Goal: Information Seeking & Learning: Learn about a topic

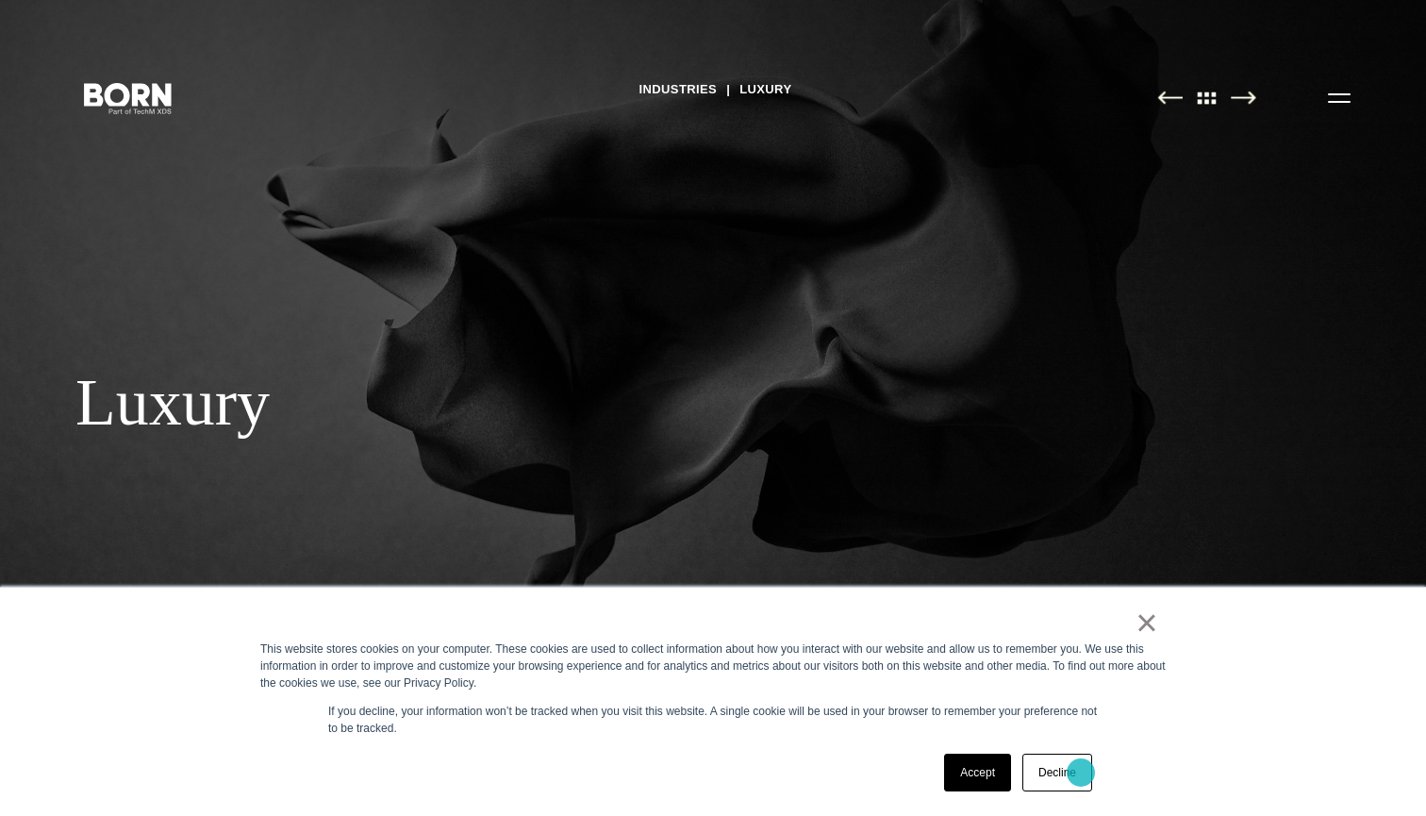
click at [1081, 772] on link "Decline" at bounding box center [1057, 773] width 70 height 38
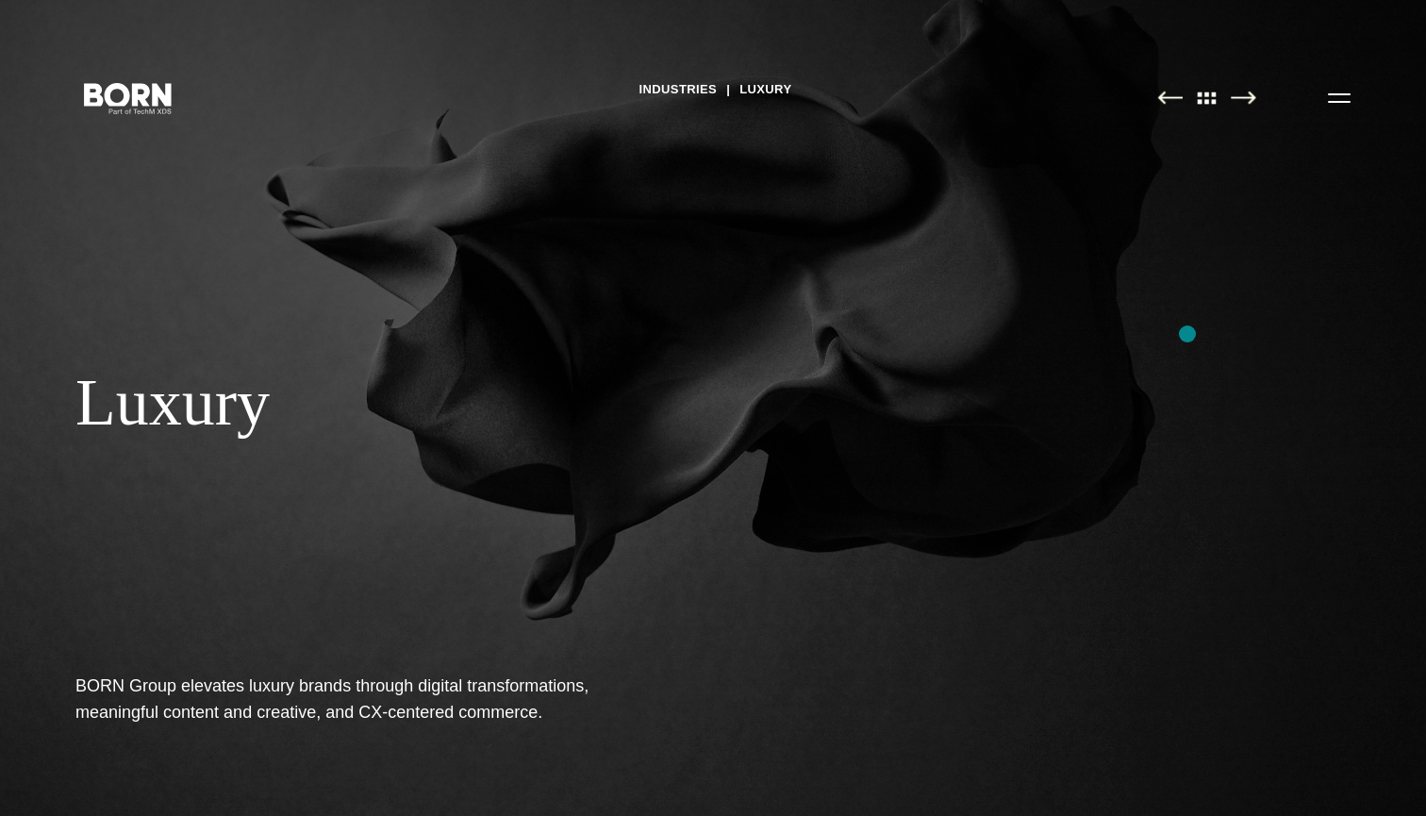
click at [1187, 334] on div "Industries Luxury Luxury BORN Group elevates luxury brands through digital tran…" at bounding box center [713, 408] width 1426 height 816
click at [679, 96] on link "Industries" at bounding box center [678, 89] width 78 height 28
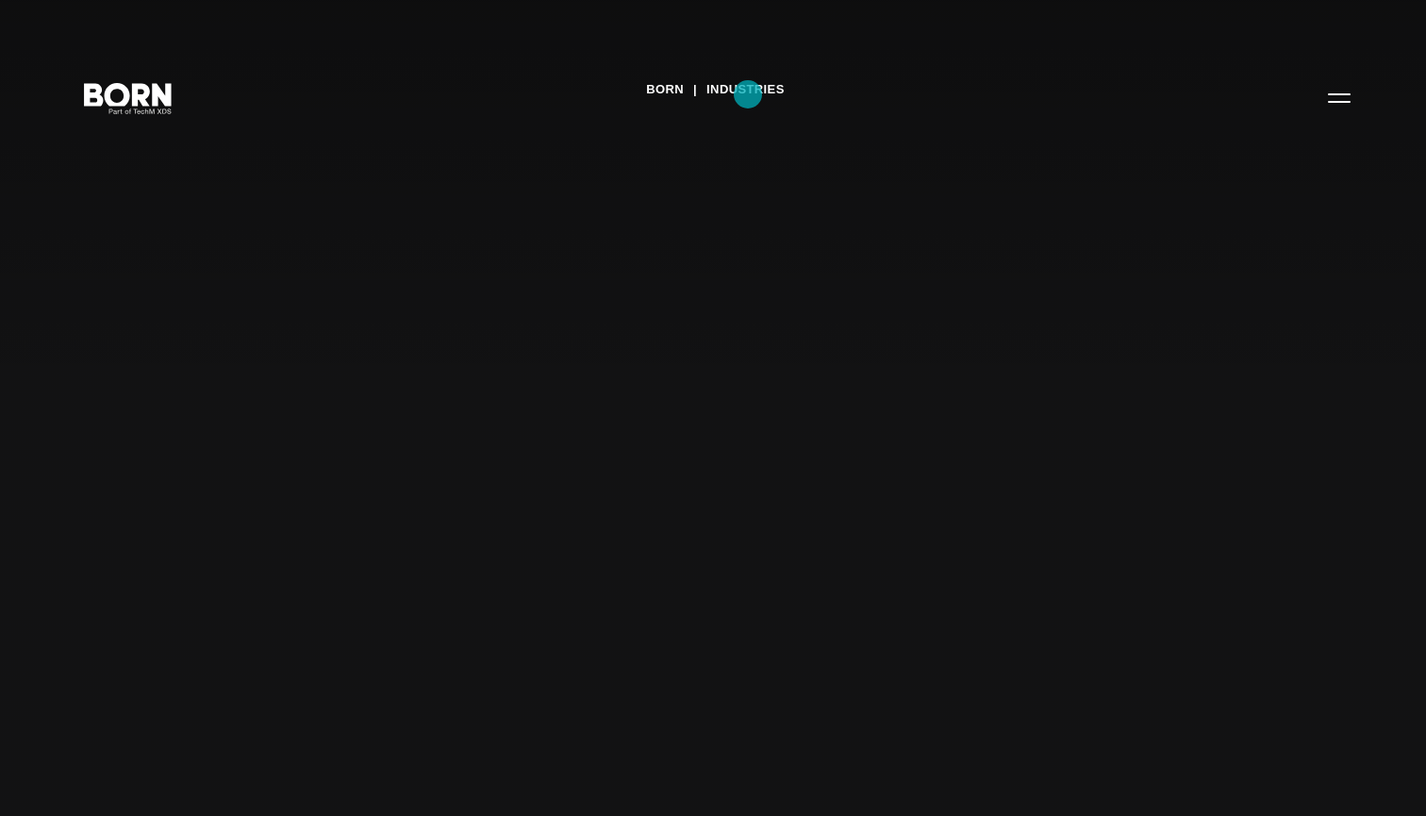
click at [748, 94] on link "Industries" at bounding box center [745, 89] width 78 height 28
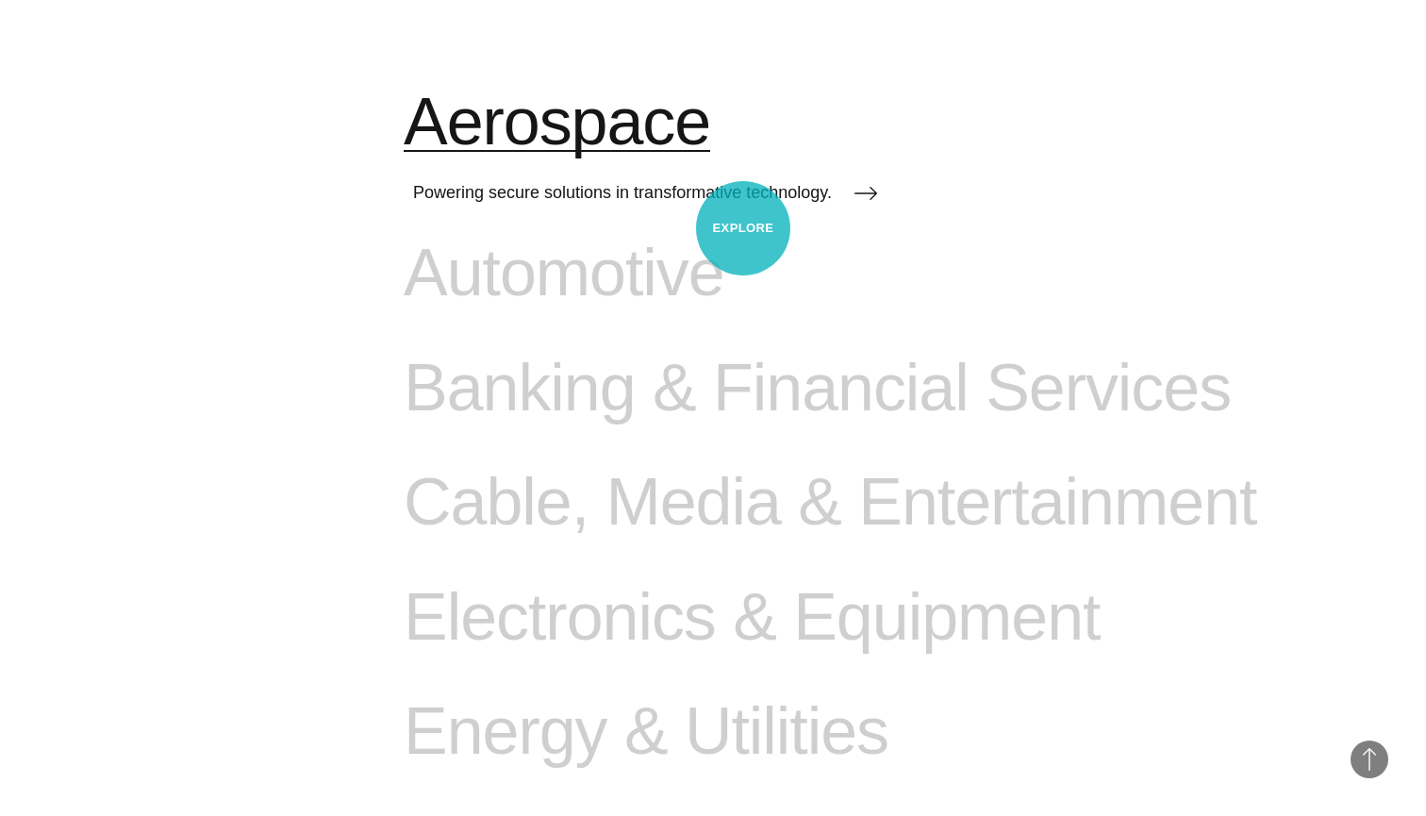
scroll to position [1066, 0]
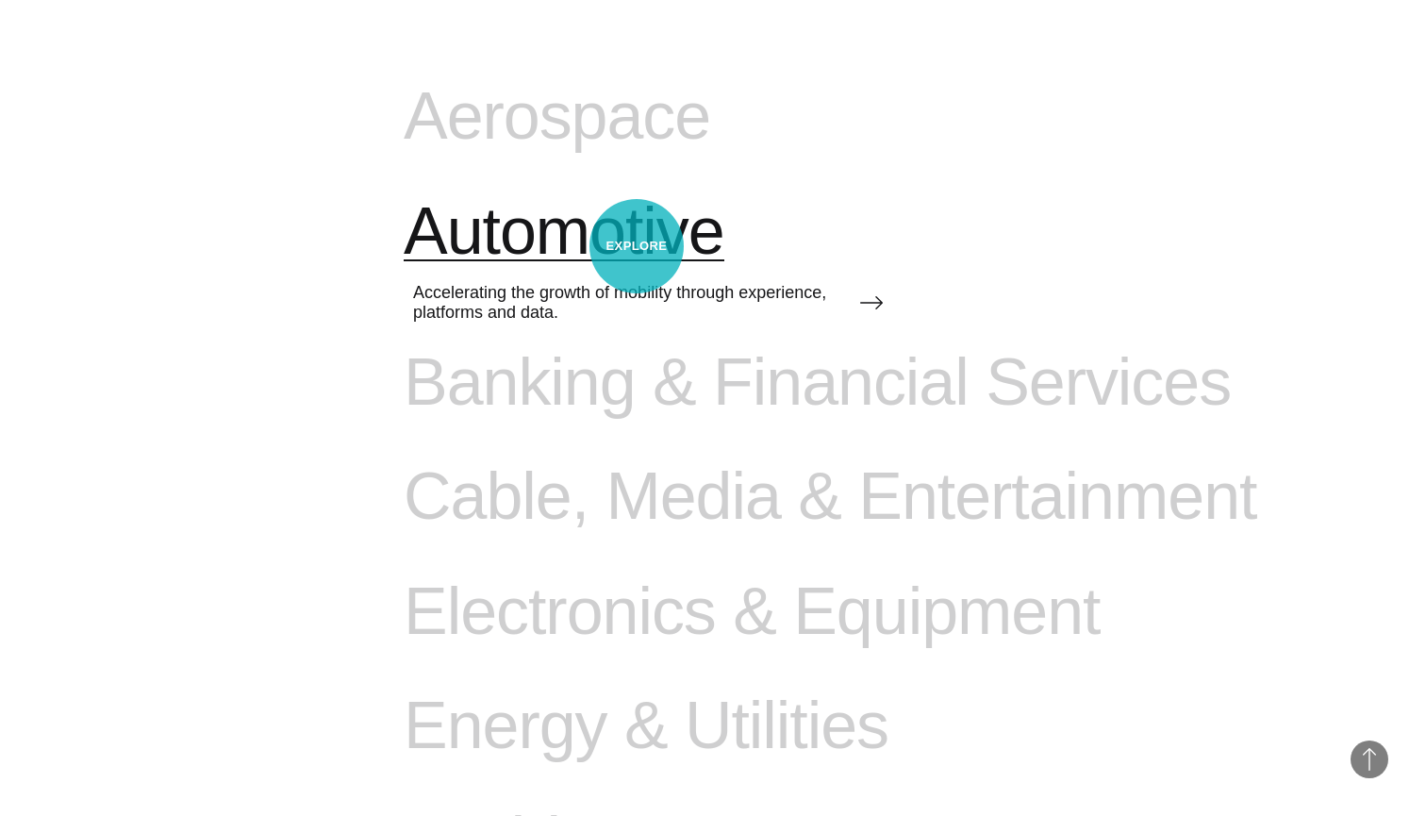
click at [637, 246] on span "Automotive" at bounding box center [564, 231] width 321 height 77
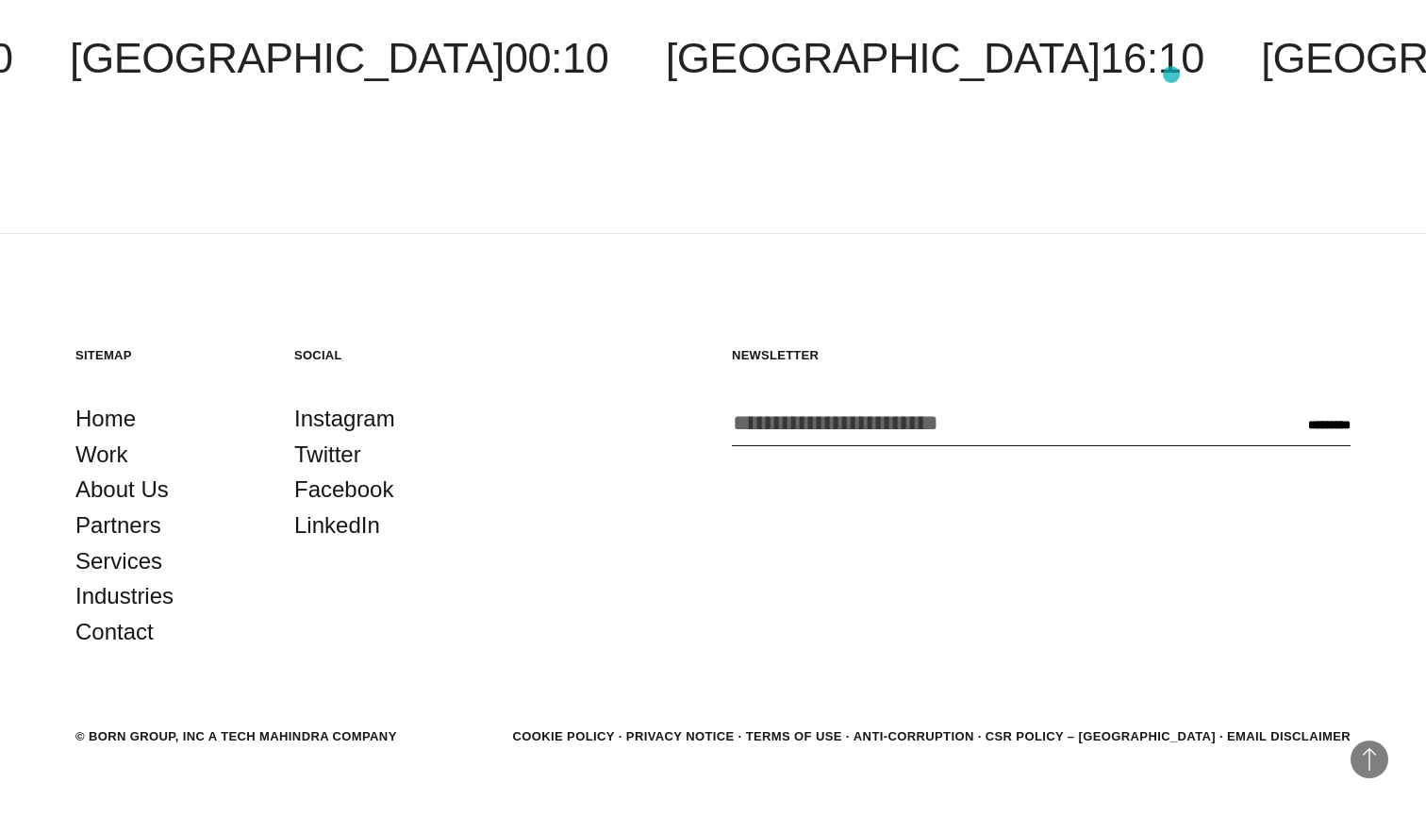
scroll to position [6236, 0]
click at [112, 472] on link "About Us" at bounding box center [121, 490] width 93 height 36
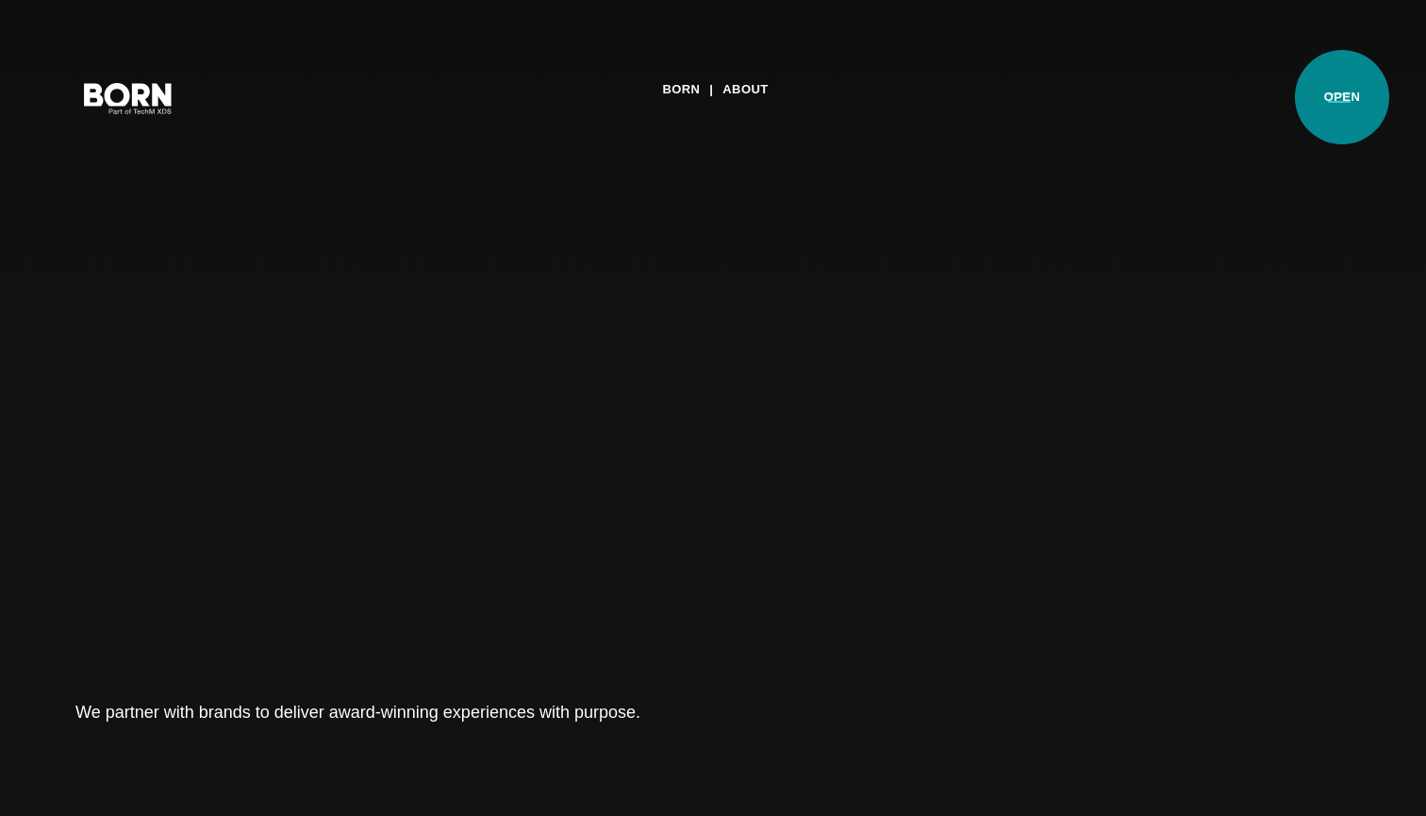
click at [1342, 97] on button "Primary Menu" at bounding box center [1339, 97] width 45 height 40
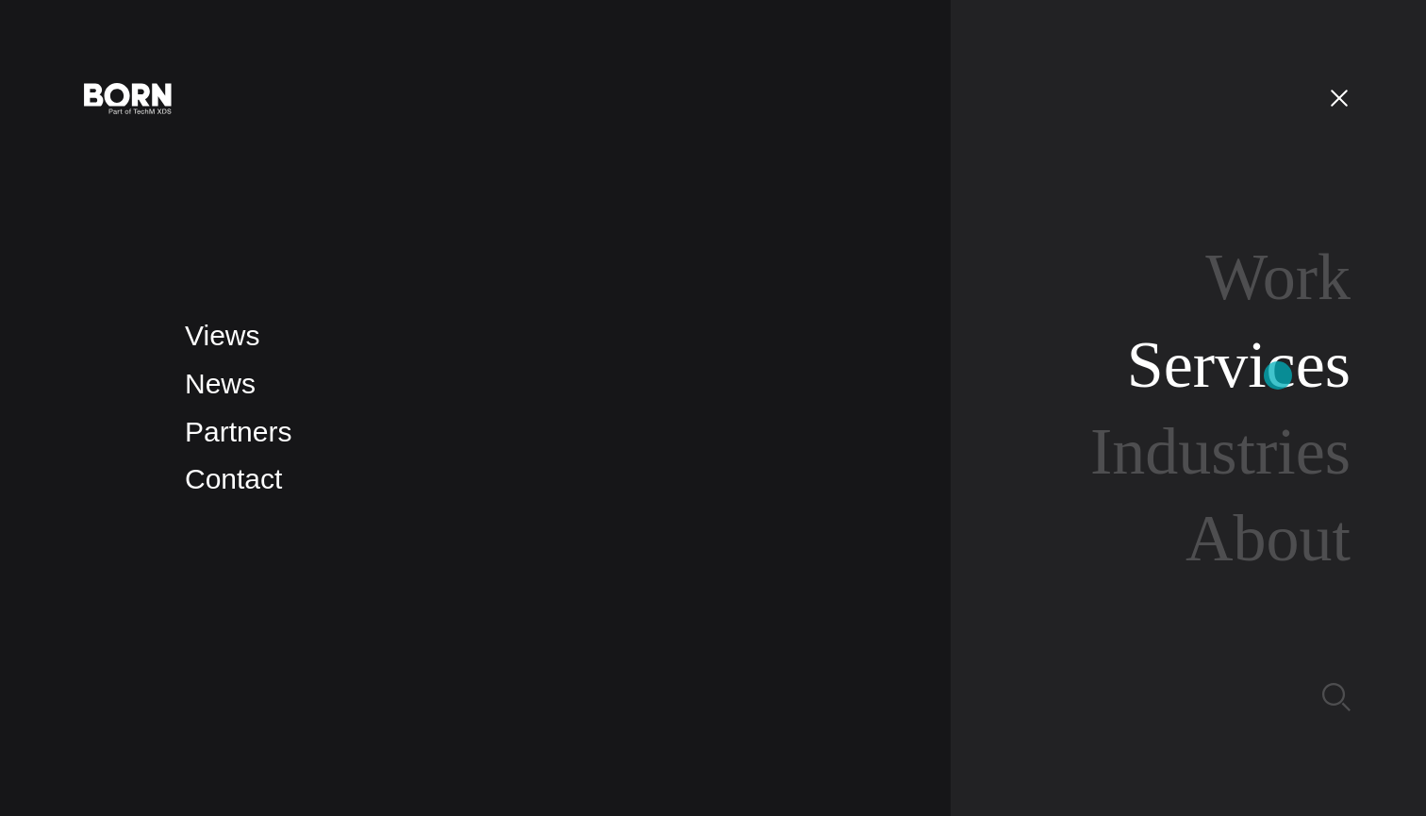
click at [1277, 375] on link "Services" at bounding box center [1239, 364] width 224 height 73
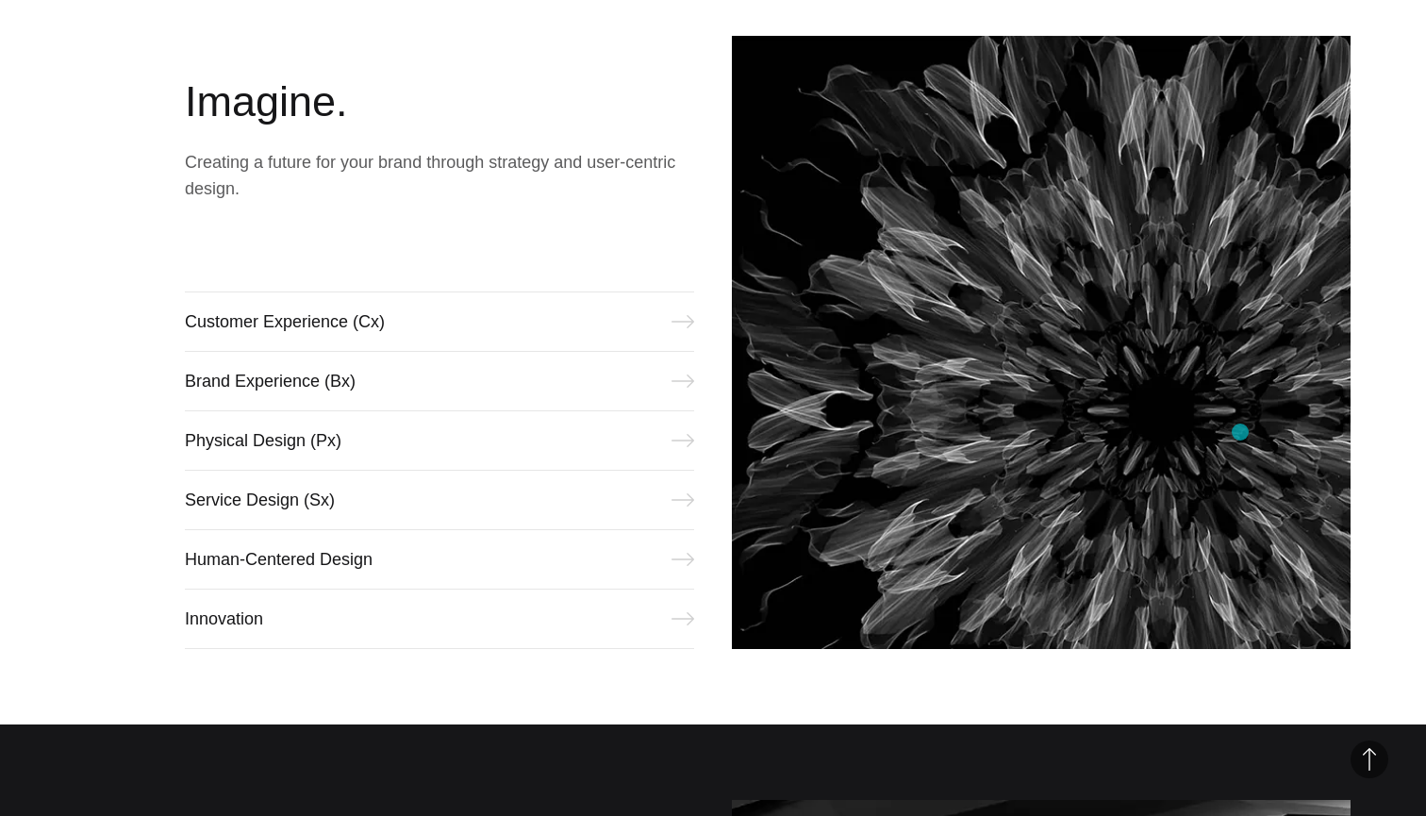
scroll to position [864, 0]
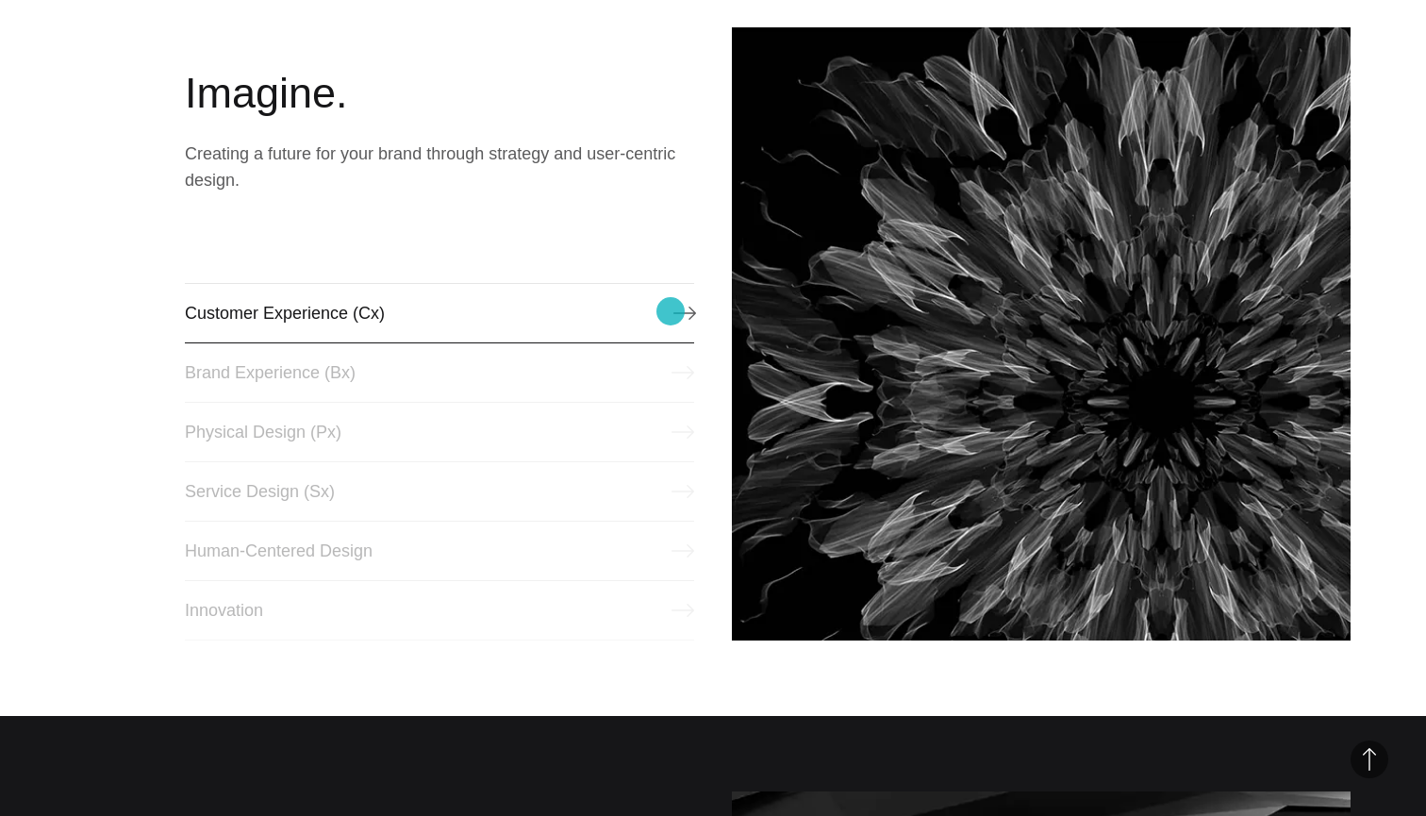
click at [671, 311] on link "Customer Experience (Cx)" at bounding box center [439, 313] width 509 height 60
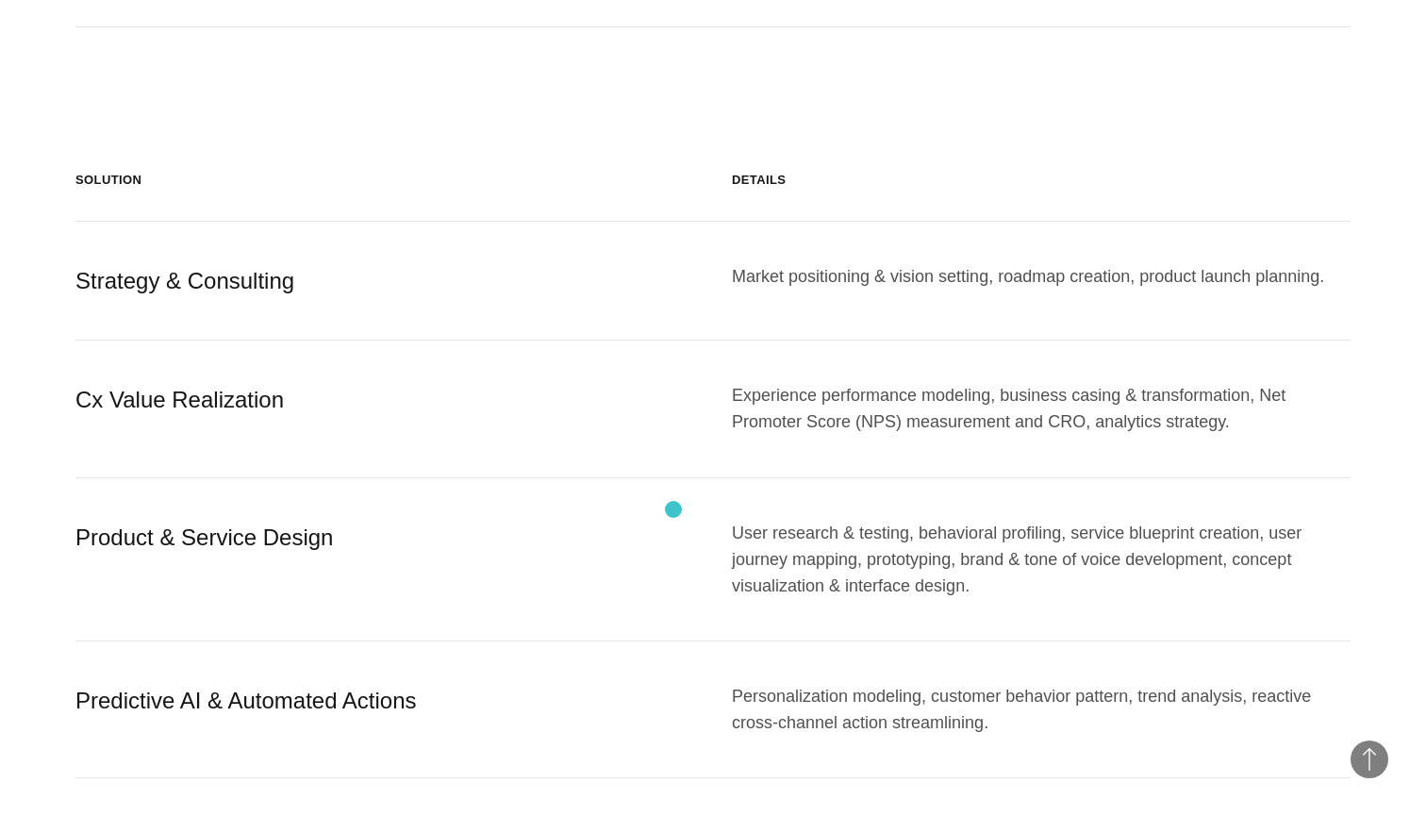
scroll to position [1969, 0]
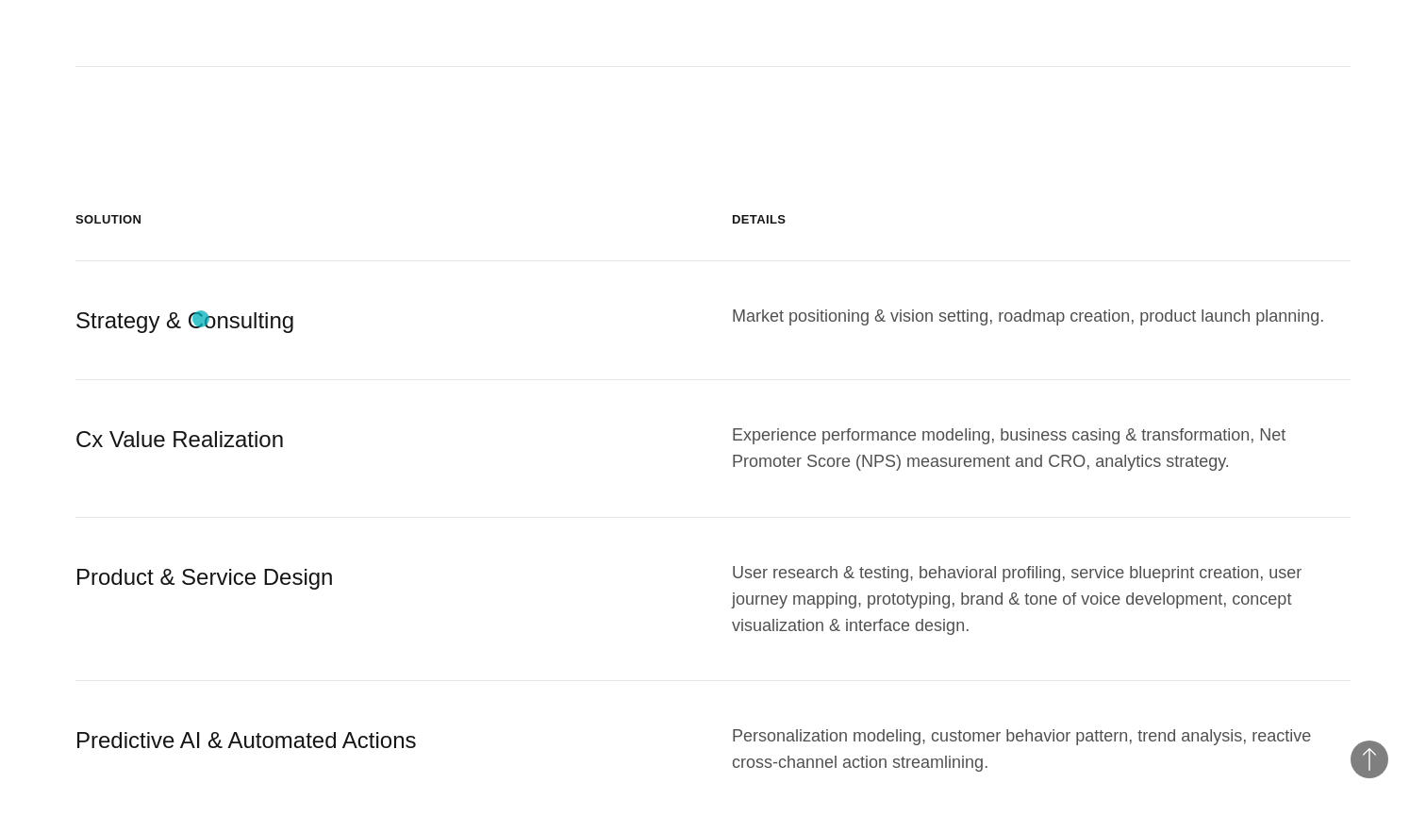
click at [201, 319] on div "Strategy & Consulting" at bounding box center [384, 321] width 619 height 36
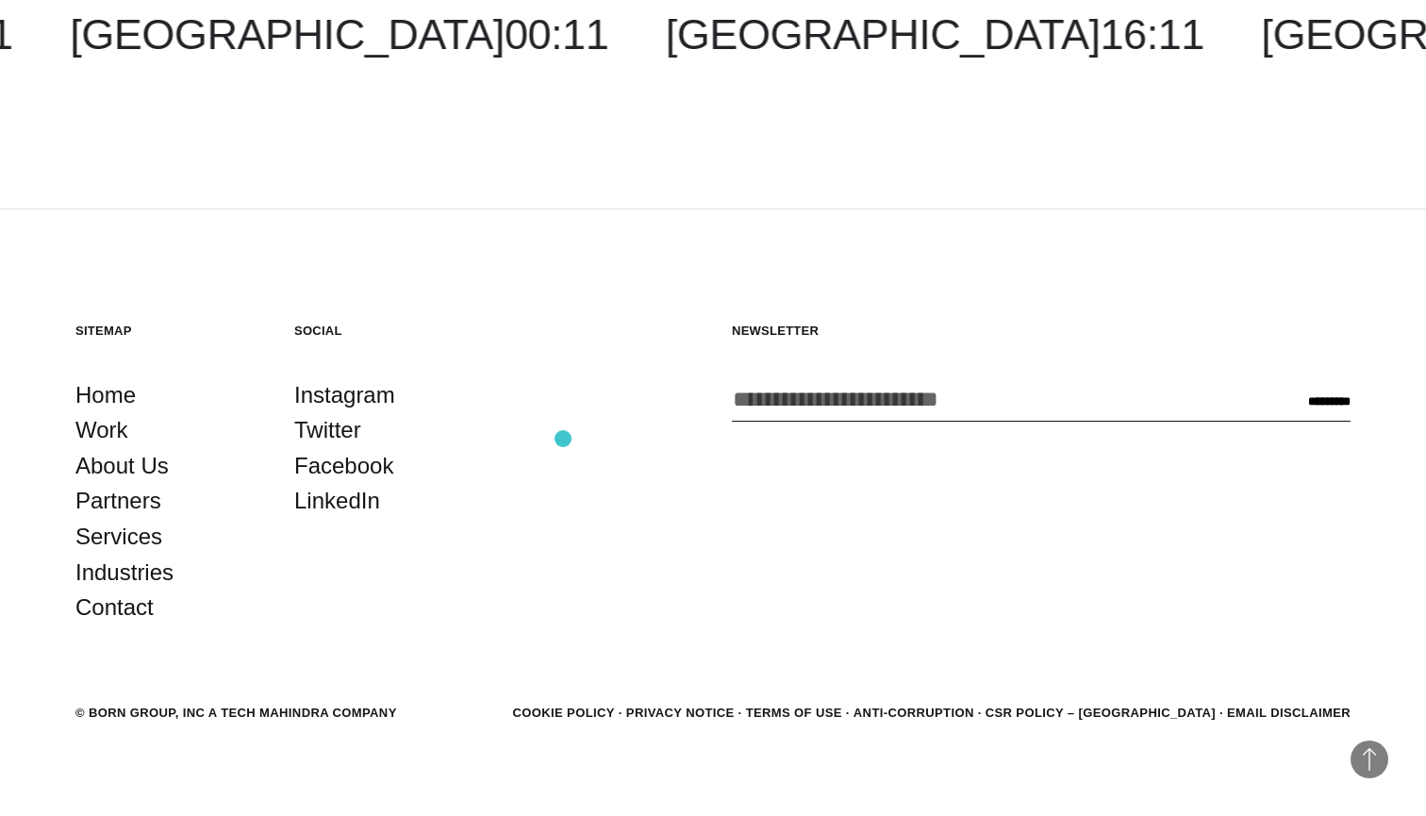
scroll to position [5502, 0]
click at [370, 383] on link "Instagram" at bounding box center [344, 396] width 101 height 36
